Goal: Check status

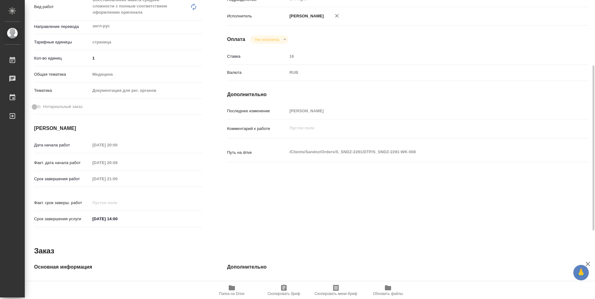
scroll to position [25, 0]
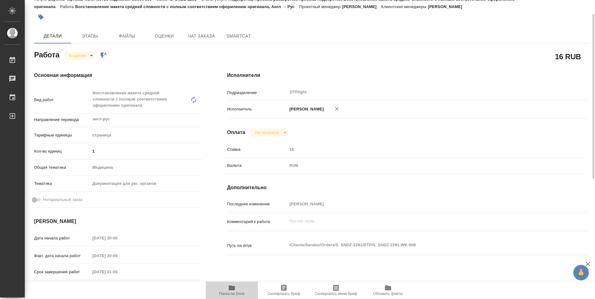
click at [235, 290] on span "Папка на Drive" at bounding box center [231, 290] width 45 height 12
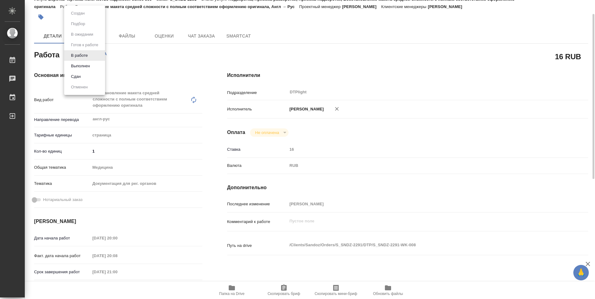
click at [86, 54] on body "🙏 .cls-1 fill:#fff; AWATERA Guselnikov Roman Работы 0 Чаты График Выйти S_SNDZ-…" at bounding box center [297, 149] width 595 height 299
click at [75, 65] on button "Выполнен" at bounding box center [80, 66] width 23 height 7
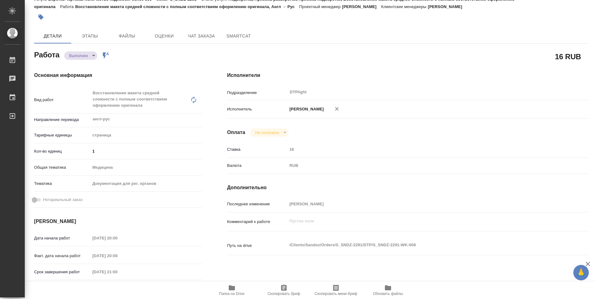
type textarea "x"
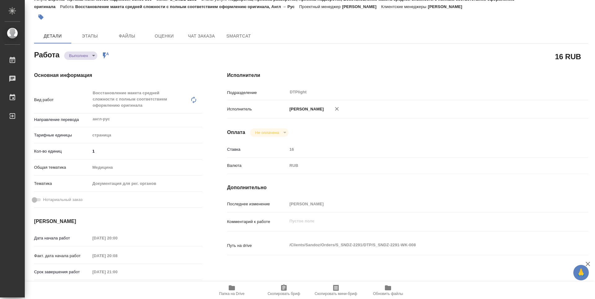
type textarea "x"
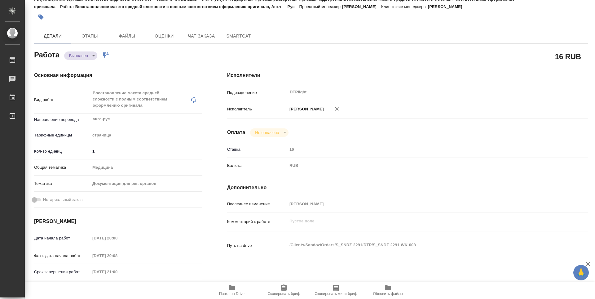
type textarea "x"
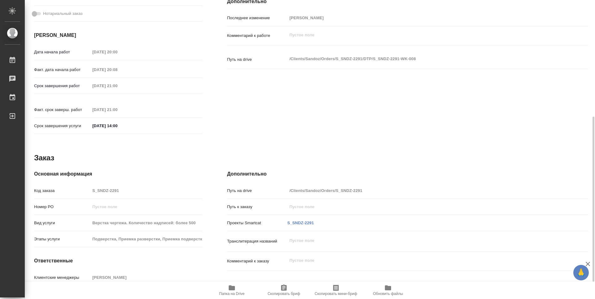
type textarea "x"
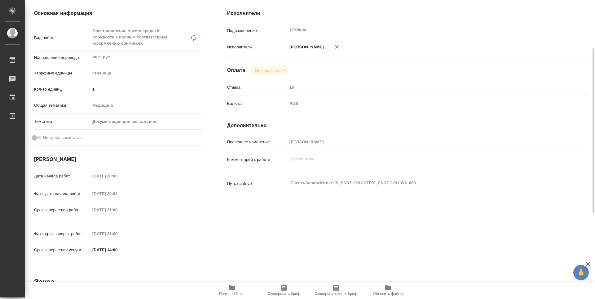
scroll to position [0, 0]
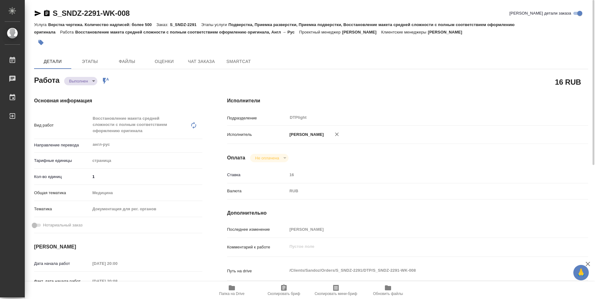
click at [94, 80] on body "🙏 .cls-1 fill:#fff; AWATERA Guselnikov Roman Работы 0 Чаты График Выйти S_SNDZ-…" at bounding box center [297, 149] width 595 height 299
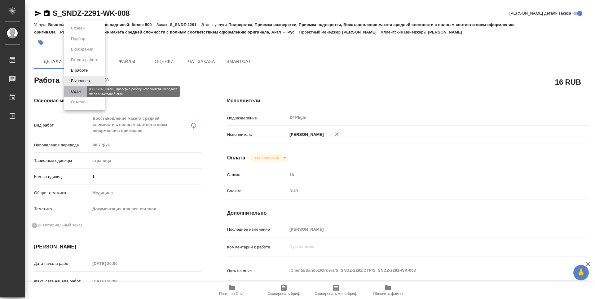
click at [79, 93] on button "Сдан" at bounding box center [75, 91] width 13 height 7
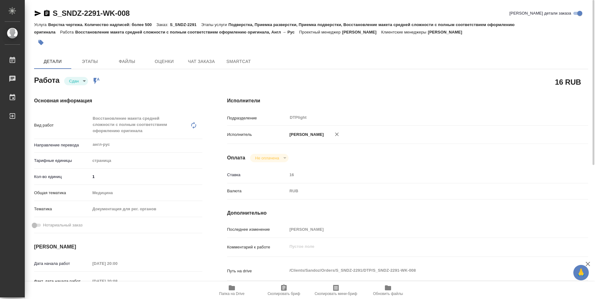
type textarea "x"
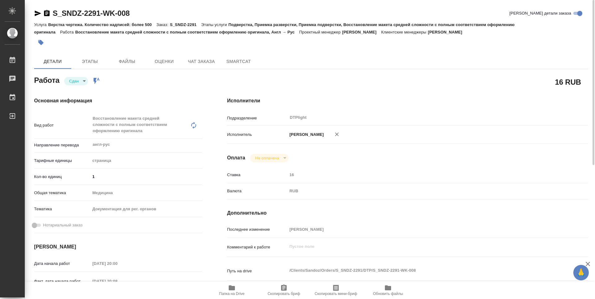
type textarea "x"
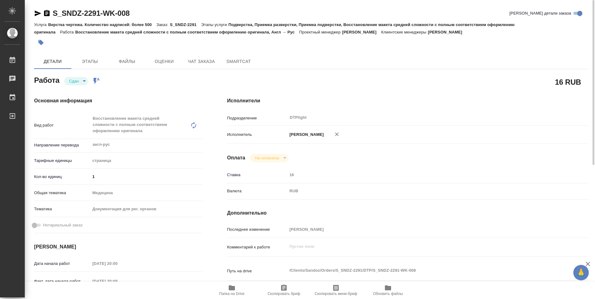
click at [48, 13] on icon "button" at bounding box center [47, 13] width 6 height 6
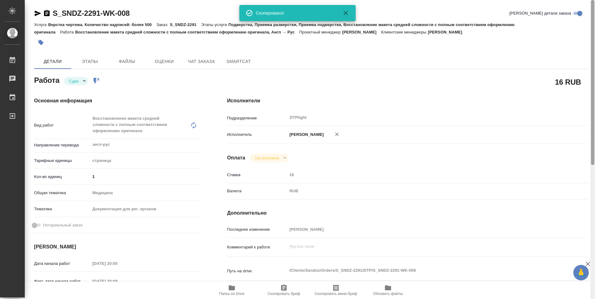
type textarea "x"
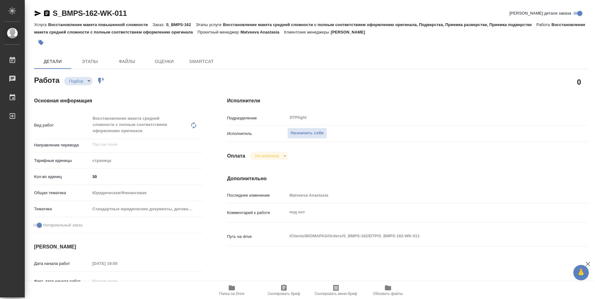
type textarea "x"
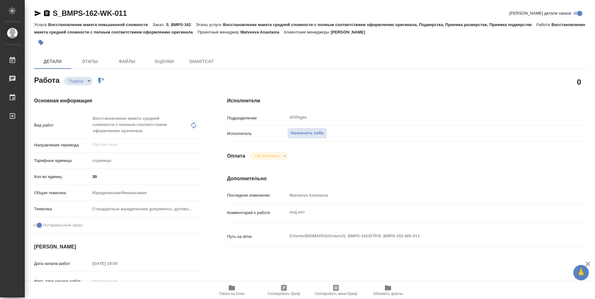
type textarea "x"
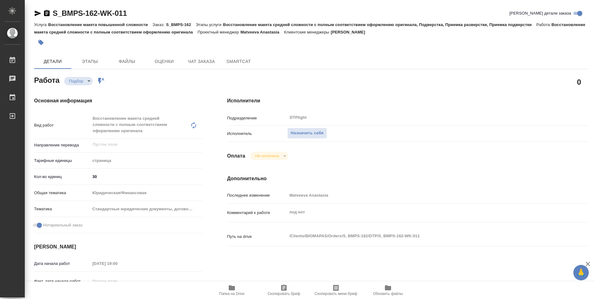
type textarea "x"
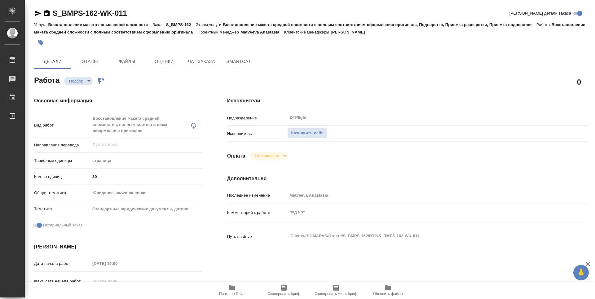
type textarea "x"
